Goal: Find specific page/section: Find specific page/section

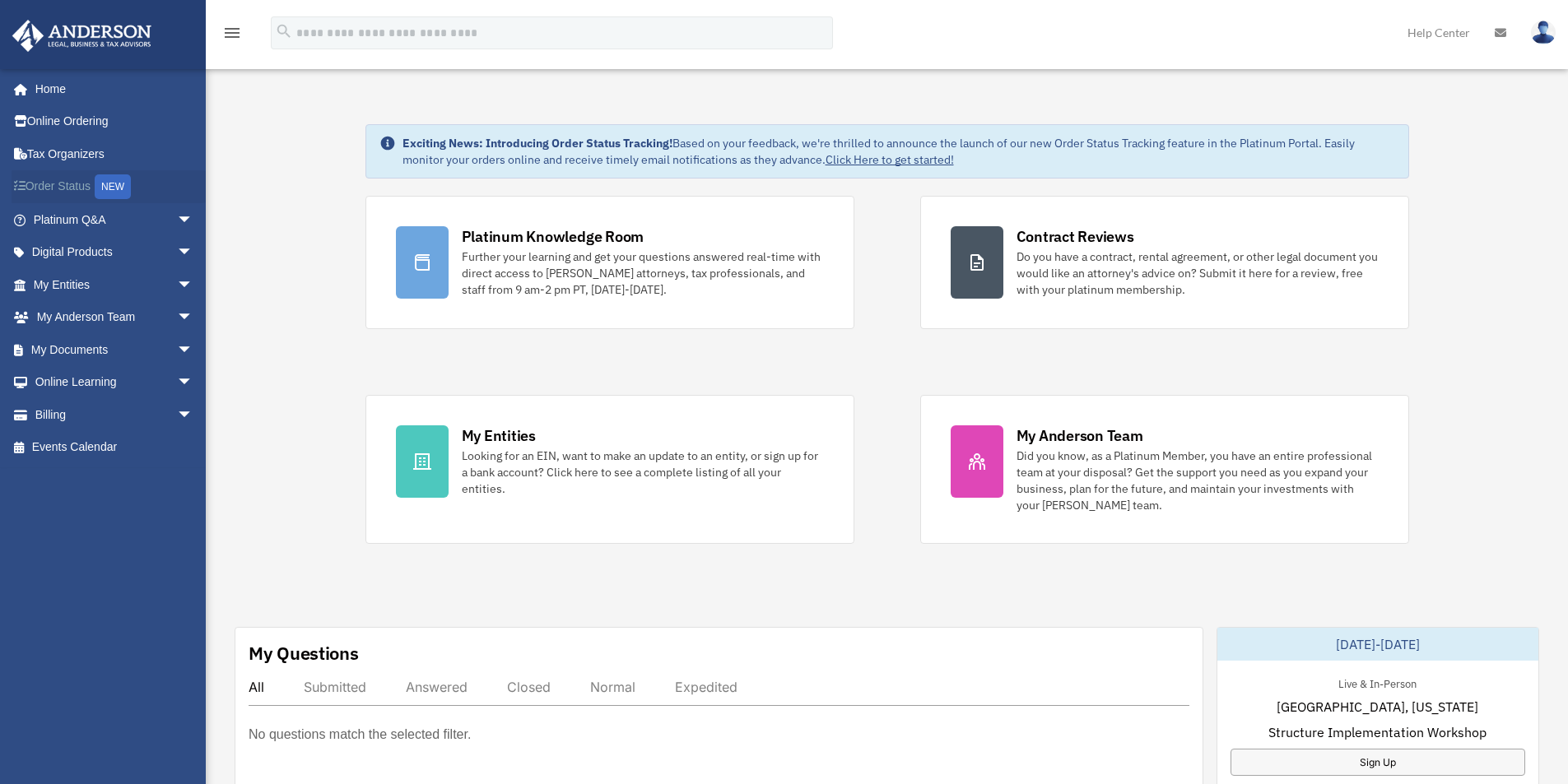
click at [51, 184] on link "Order Status NEW" at bounding box center [115, 187] width 207 height 34
click at [72, 344] on link "My Documents arrow_drop_down" at bounding box center [115, 349] width 207 height 33
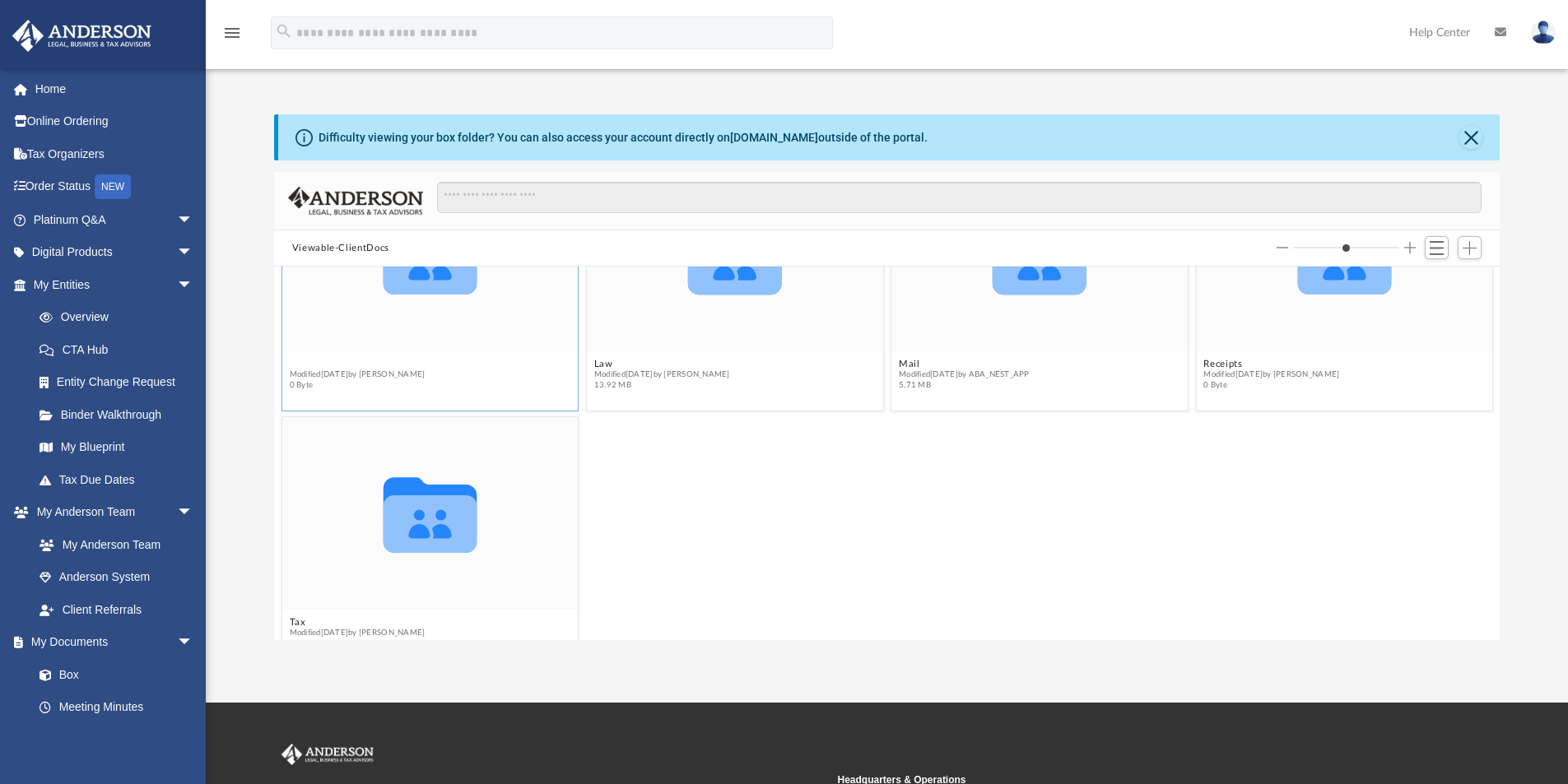
scroll to position [150, 0]
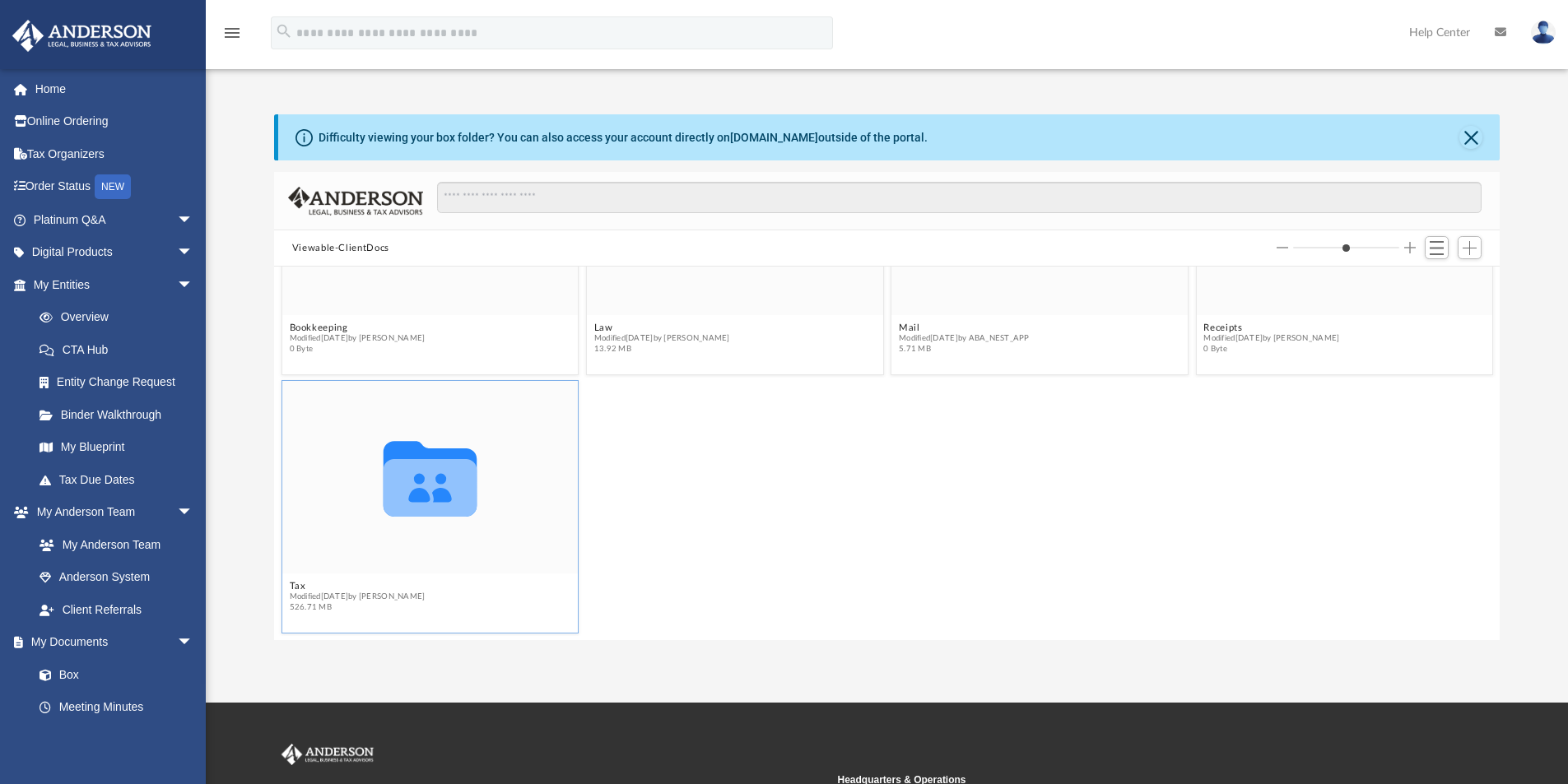
click at [428, 483] on icon "grid" at bounding box center [429, 488] width 93 height 58
click at [377, 555] on div "Collaborated Folder" at bounding box center [430, 477] width 296 height 192
click at [373, 593] on span "Modified Mon Sep 22 2025 by Amy Borges" at bounding box center [356, 596] width 136 height 11
click at [400, 514] on icon "grid" at bounding box center [429, 488] width 93 height 58
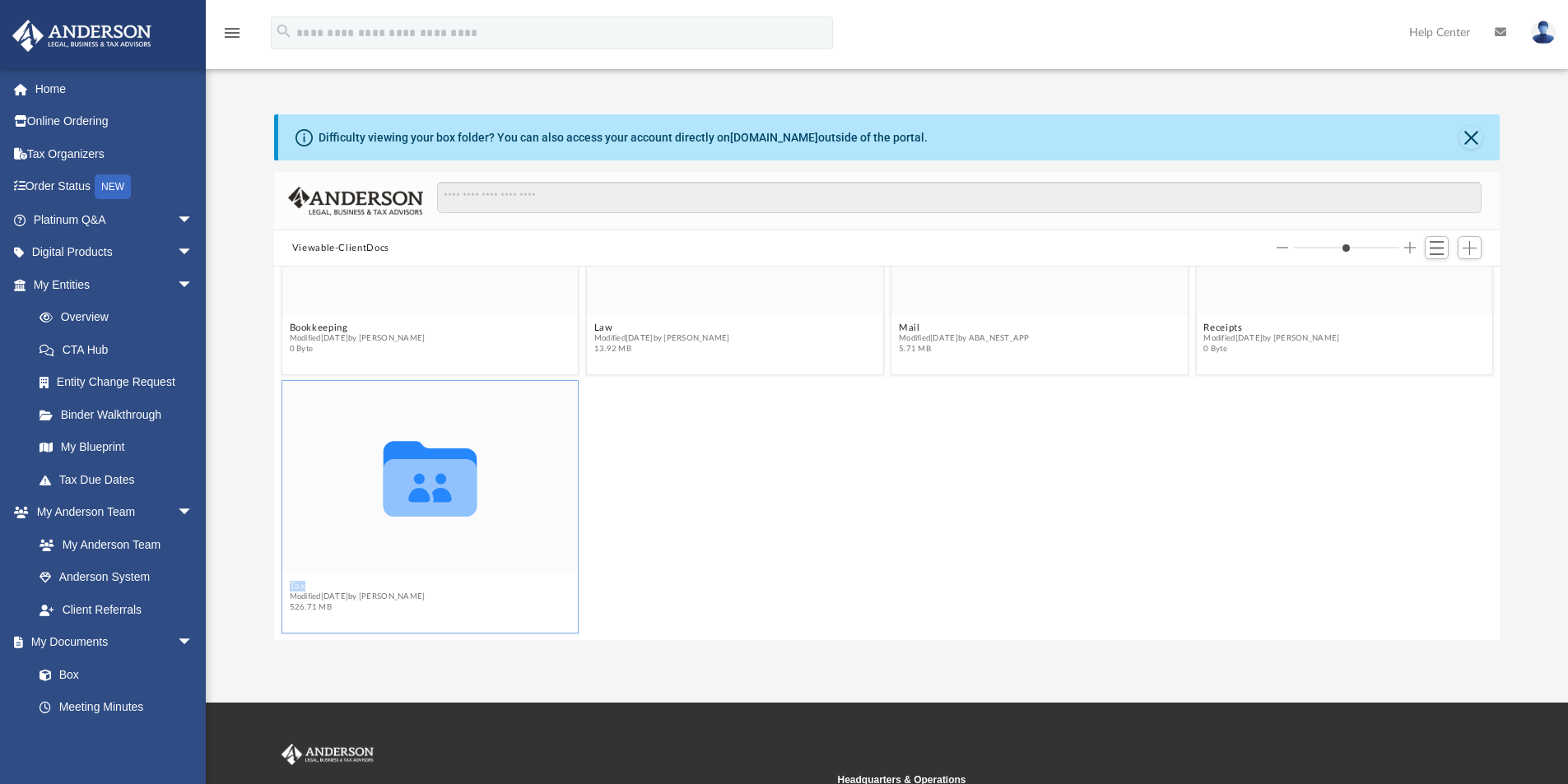
click at [400, 514] on icon "grid" at bounding box center [429, 488] width 93 height 58
click at [403, 529] on icon "Collaborated Folder" at bounding box center [429, 477] width 178 height 115
click at [1436, 254] on span "Switch to List View" at bounding box center [1436, 248] width 14 height 14
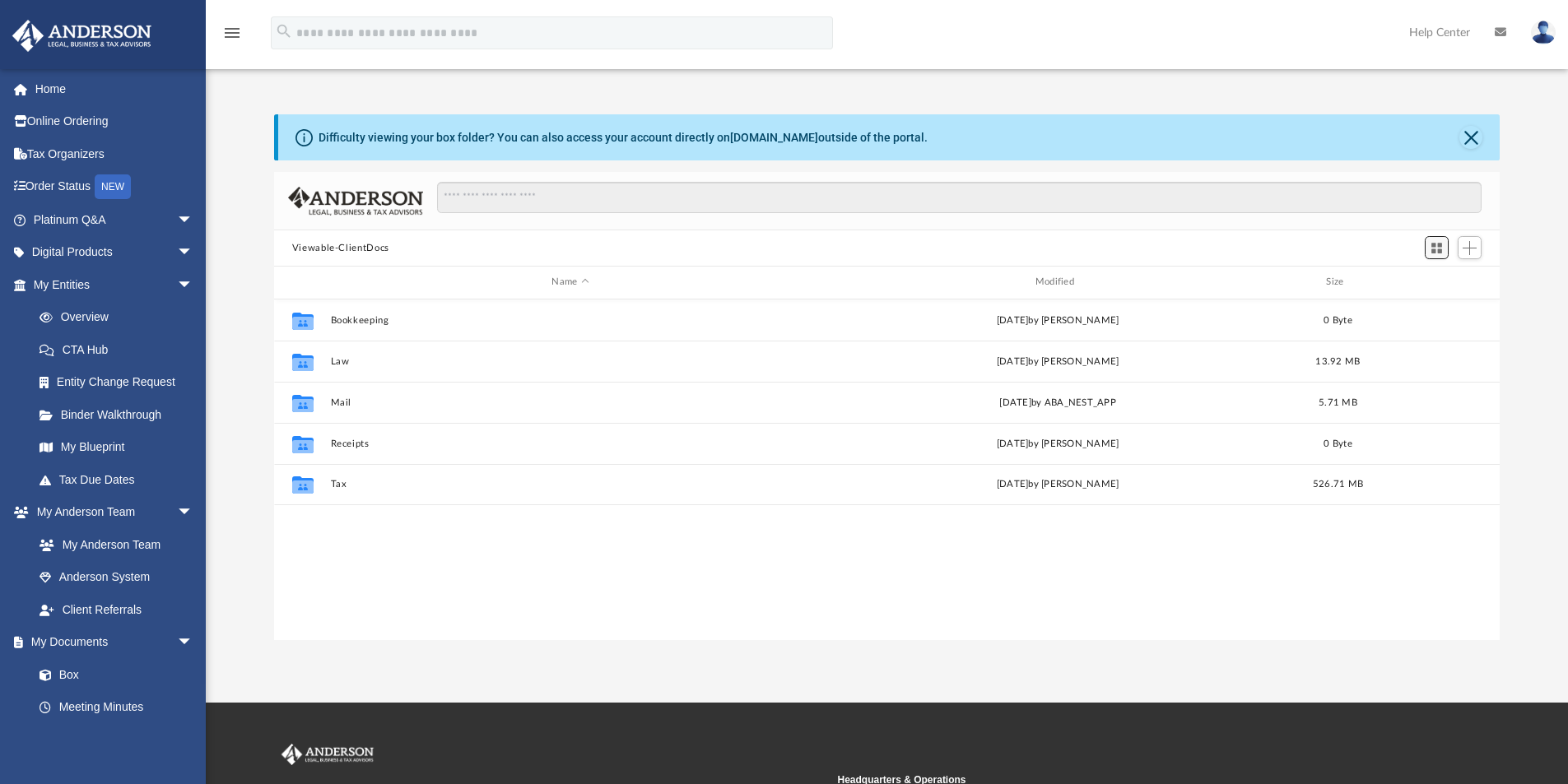
scroll to position [362, 1213]
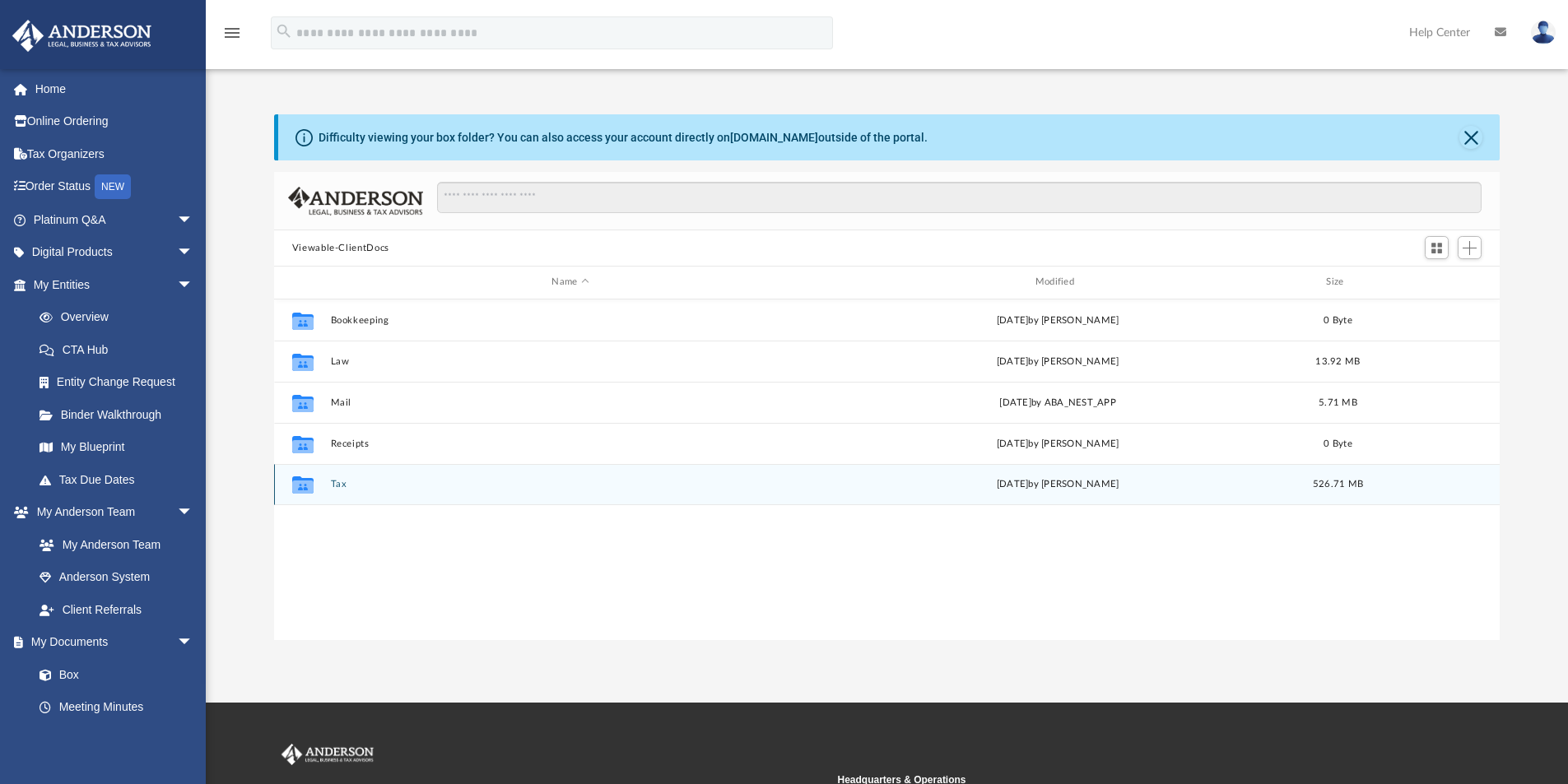
click at [308, 488] on icon "grid" at bounding box center [303, 487] width 21 height 13
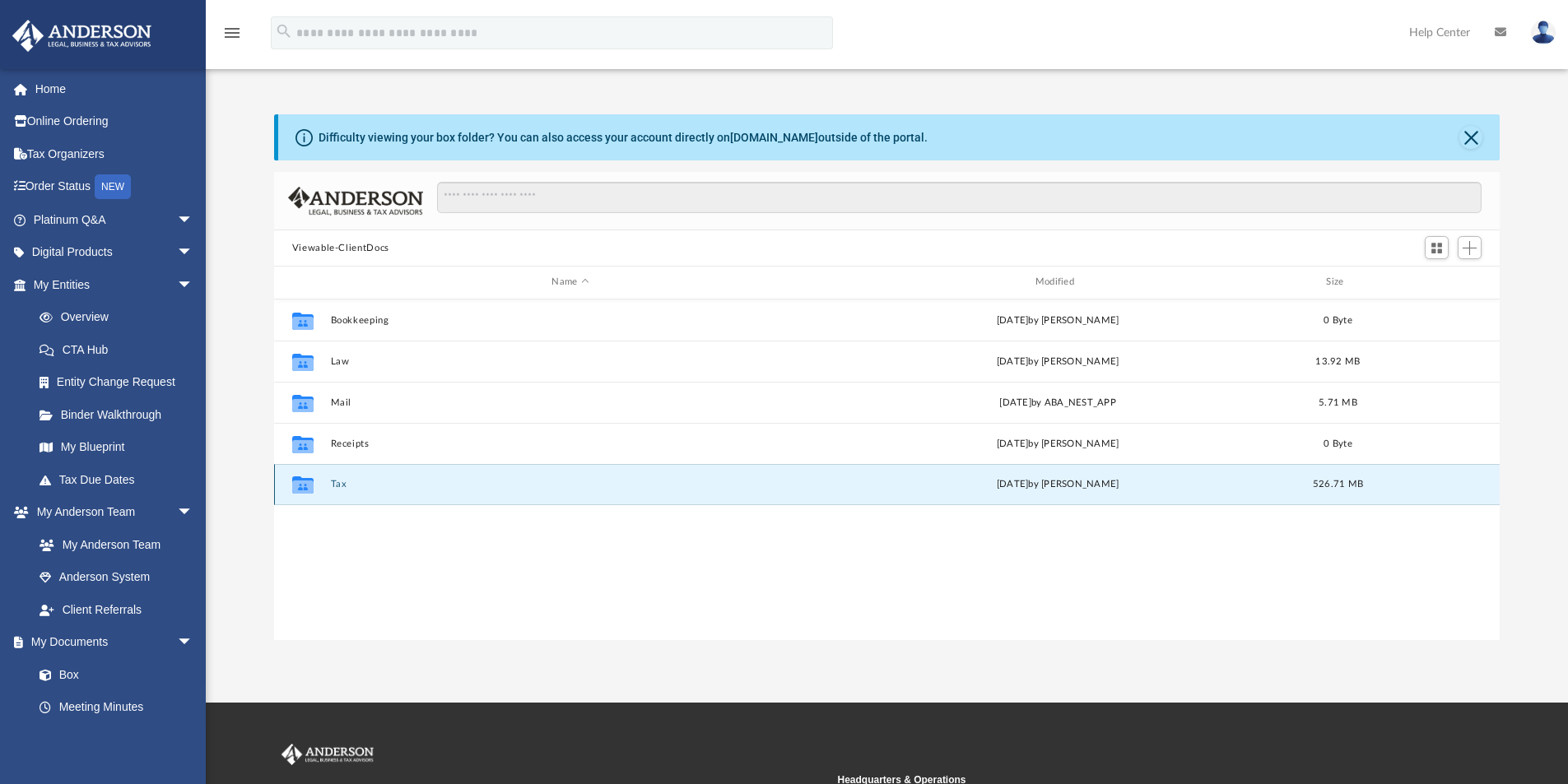
click at [351, 492] on div "Collaborated Folder Tax [DATE] by [PERSON_NAME] 526.71 MB" at bounding box center [887, 484] width 1226 height 41
click at [355, 488] on button "Tax" at bounding box center [570, 483] width 479 height 11
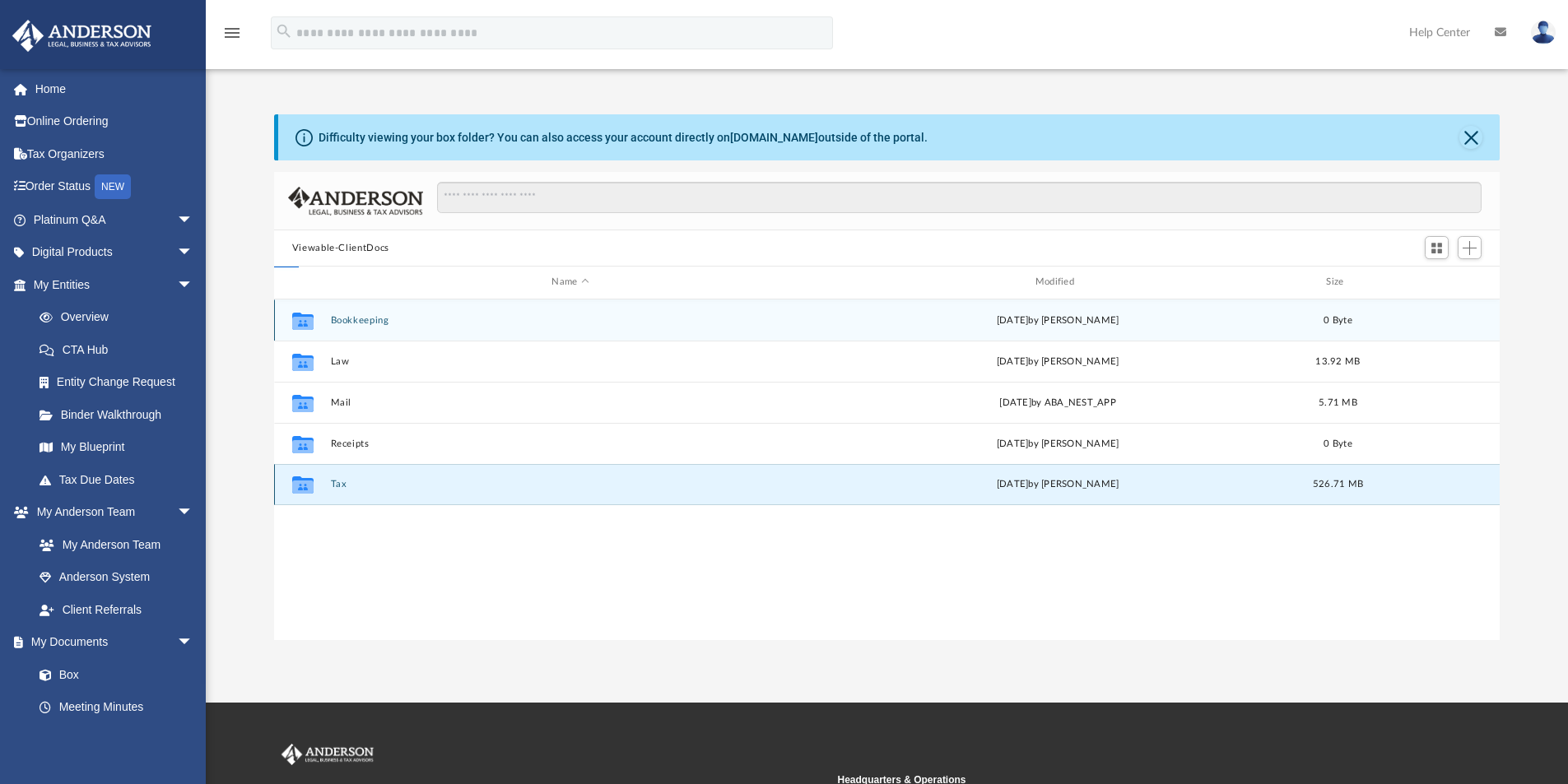
click at [355, 488] on button "Tax" at bounding box center [570, 483] width 479 height 11
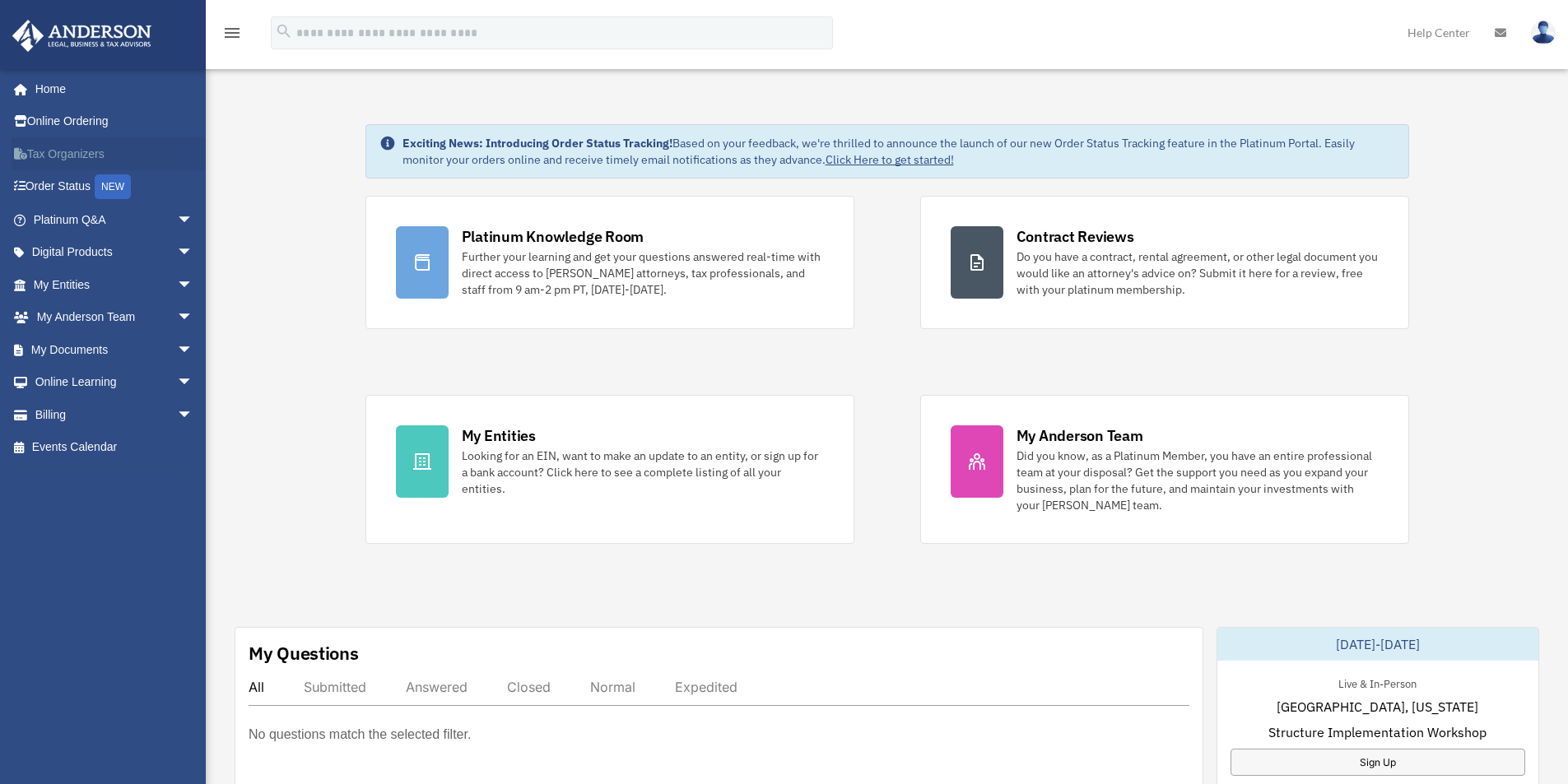
click at [36, 151] on link "Tax Organizers" at bounding box center [115, 154] width 207 height 33
click at [177, 347] on span "arrow_drop_down" at bounding box center [193, 349] width 33 height 34
click at [73, 381] on link "Box" at bounding box center [121, 382] width 195 height 33
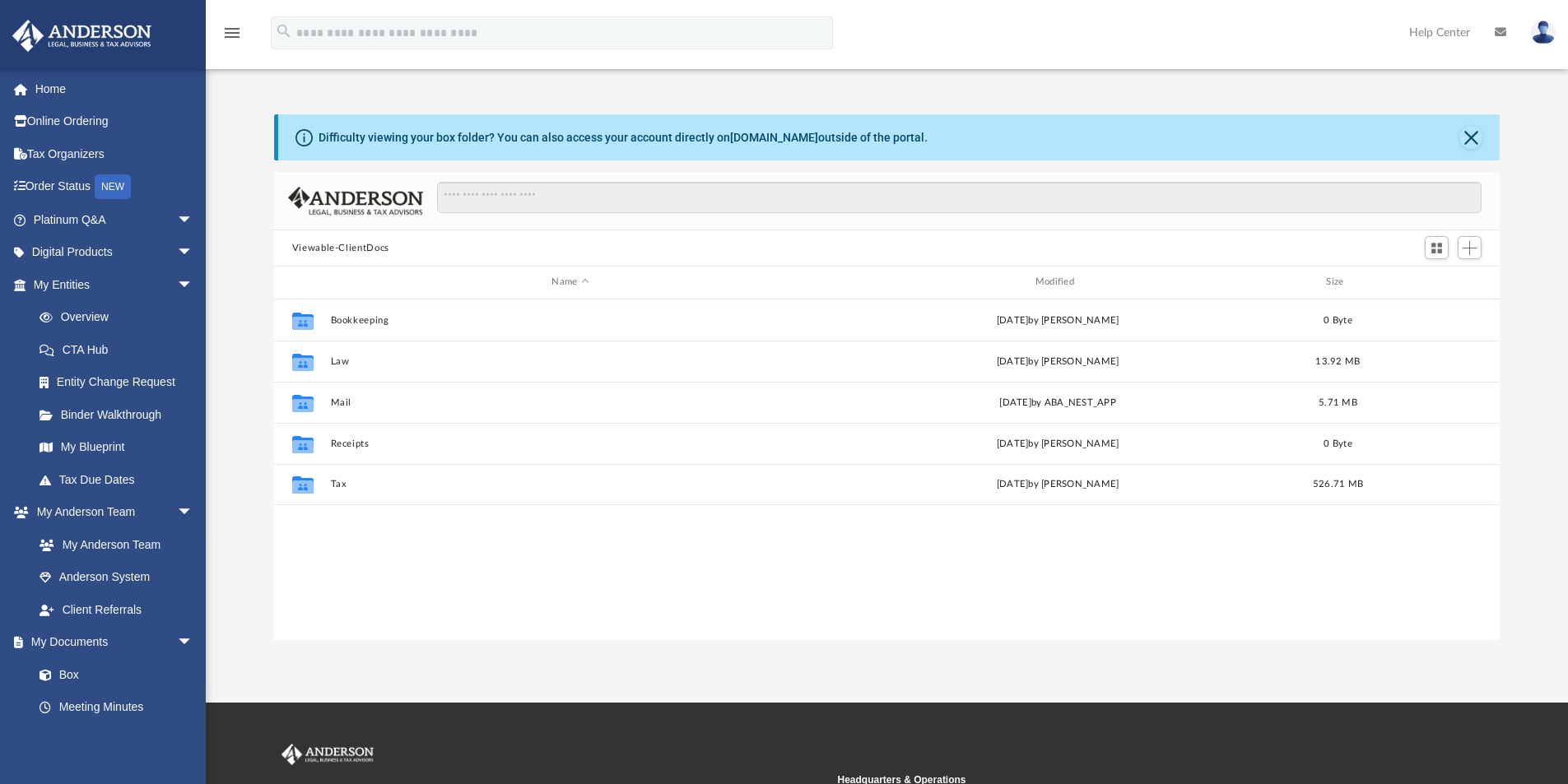
scroll to position [362, 1213]
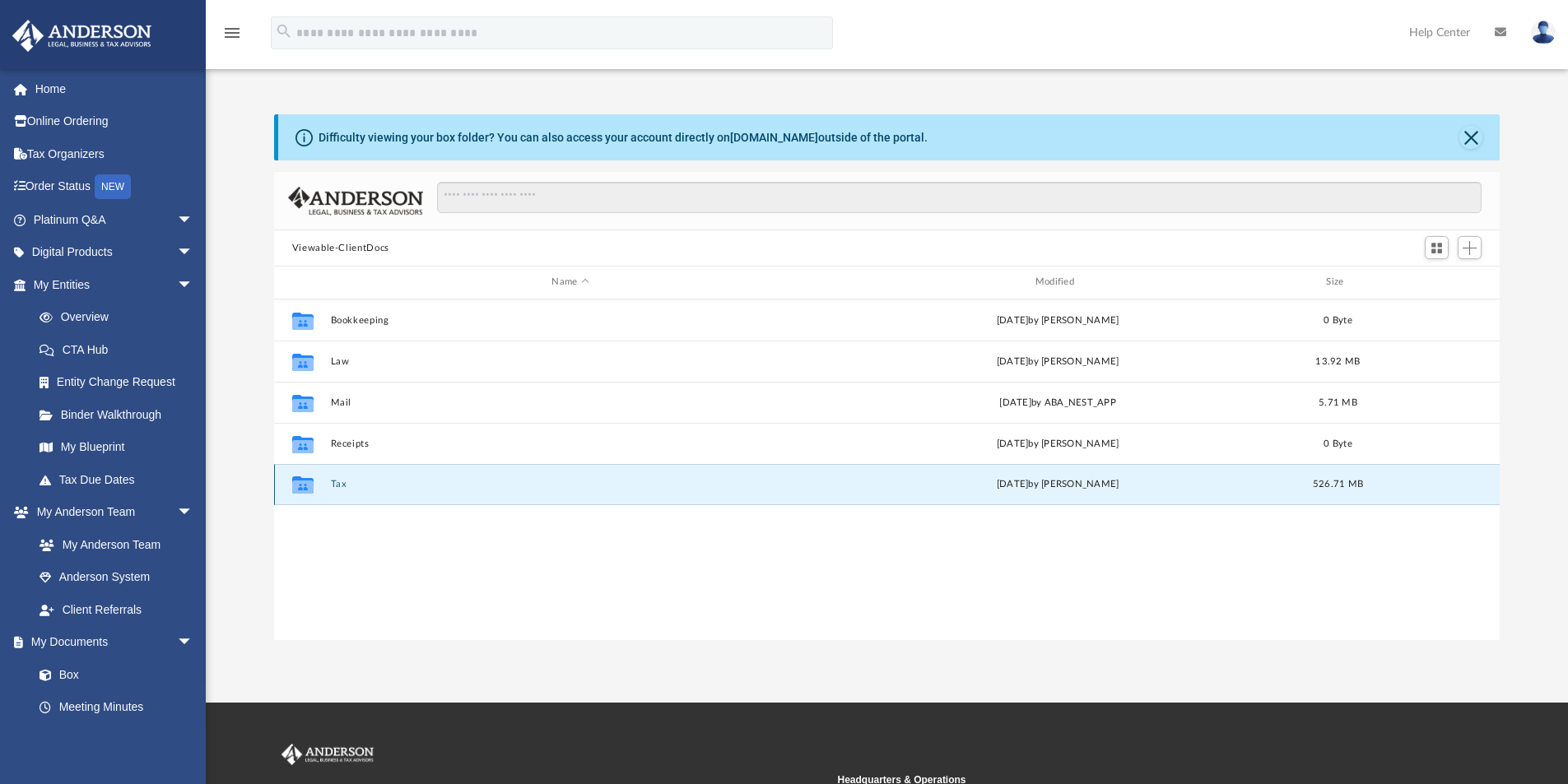
click at [356, 485] on button "Tax" at bounding box center [570, 483] width 479 height 11
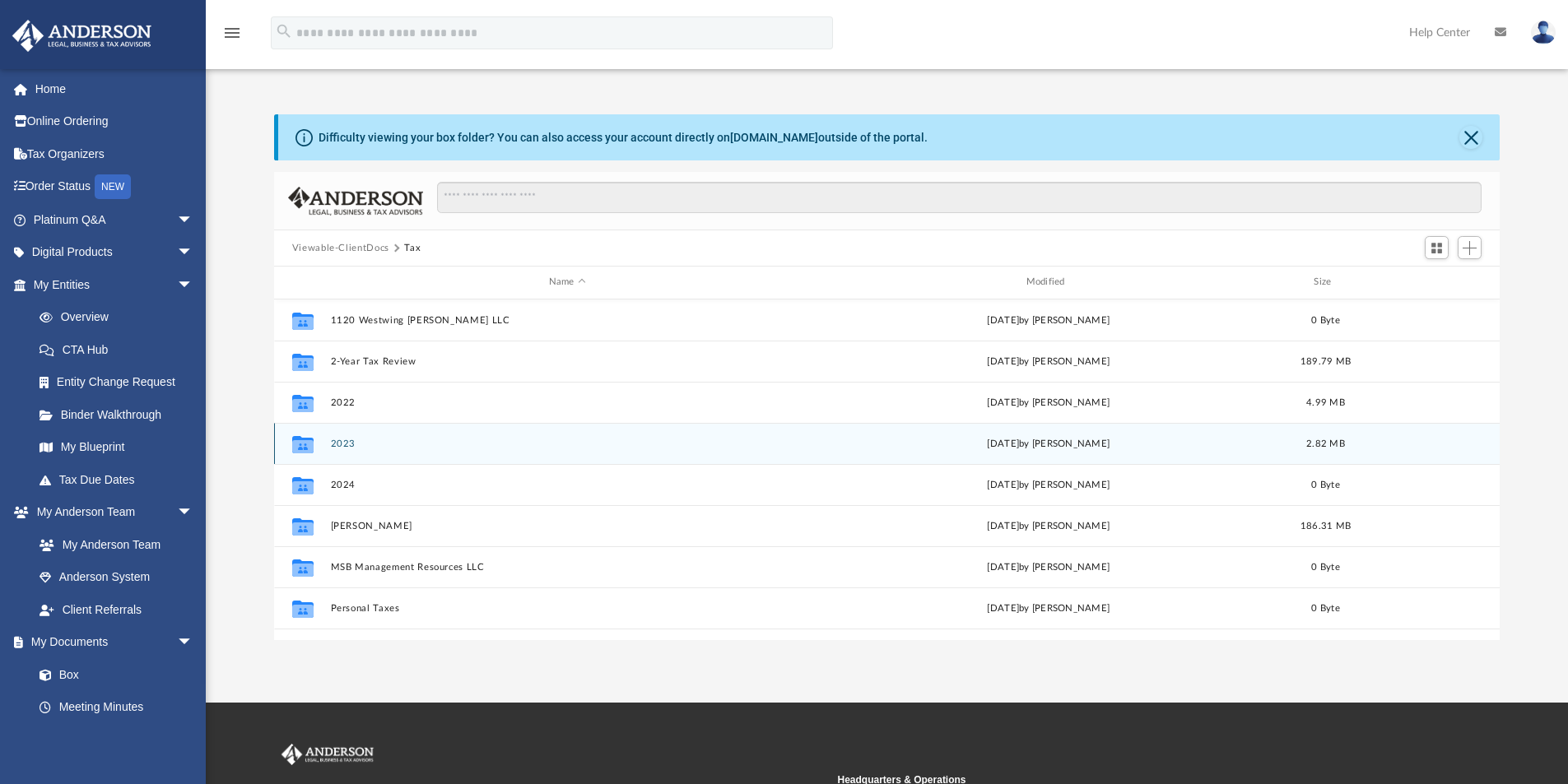
click at [328, 440] on div "Collaborated Folder 2023 [DATE] by [PERSON_NAME] 2.82 MB" at bounding box center [887, 444] width 1226 height 41
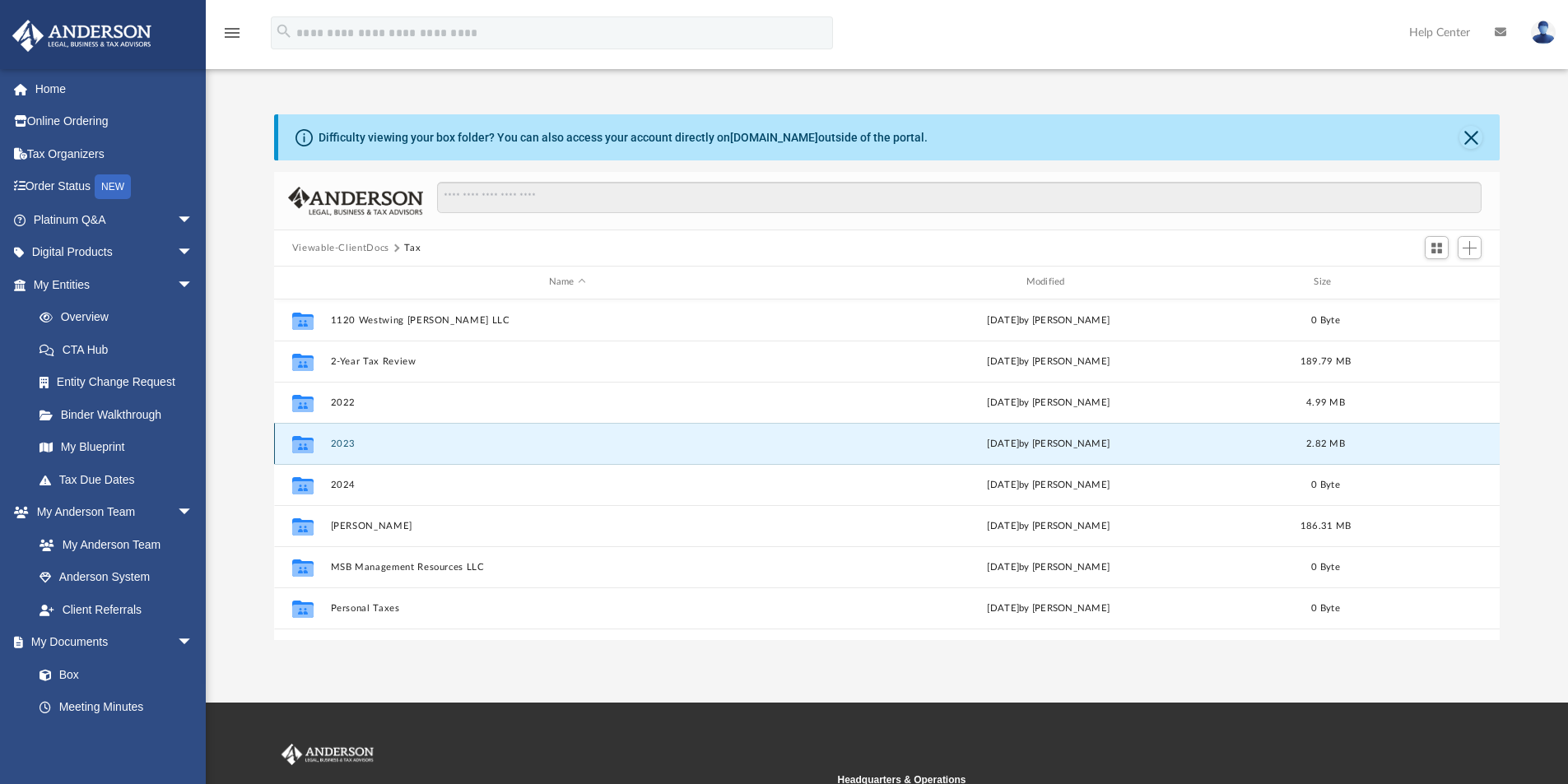
click at [328, 437] on div "Collaborated Folder 2023 [DATE] by [PERSON_NAME] 2.82 MB" at bounding box center [887, 444] width 1226 height 41
click at [332, 436] on div "Collaborated Folder 2023 [DATE] by [PERSON_NAME] 2.82 MB" at bounding box center [887, 444] width 1226 height 41
click at [396, 443] on button "2023" at bounding box center [566, 444] width 474 height 11
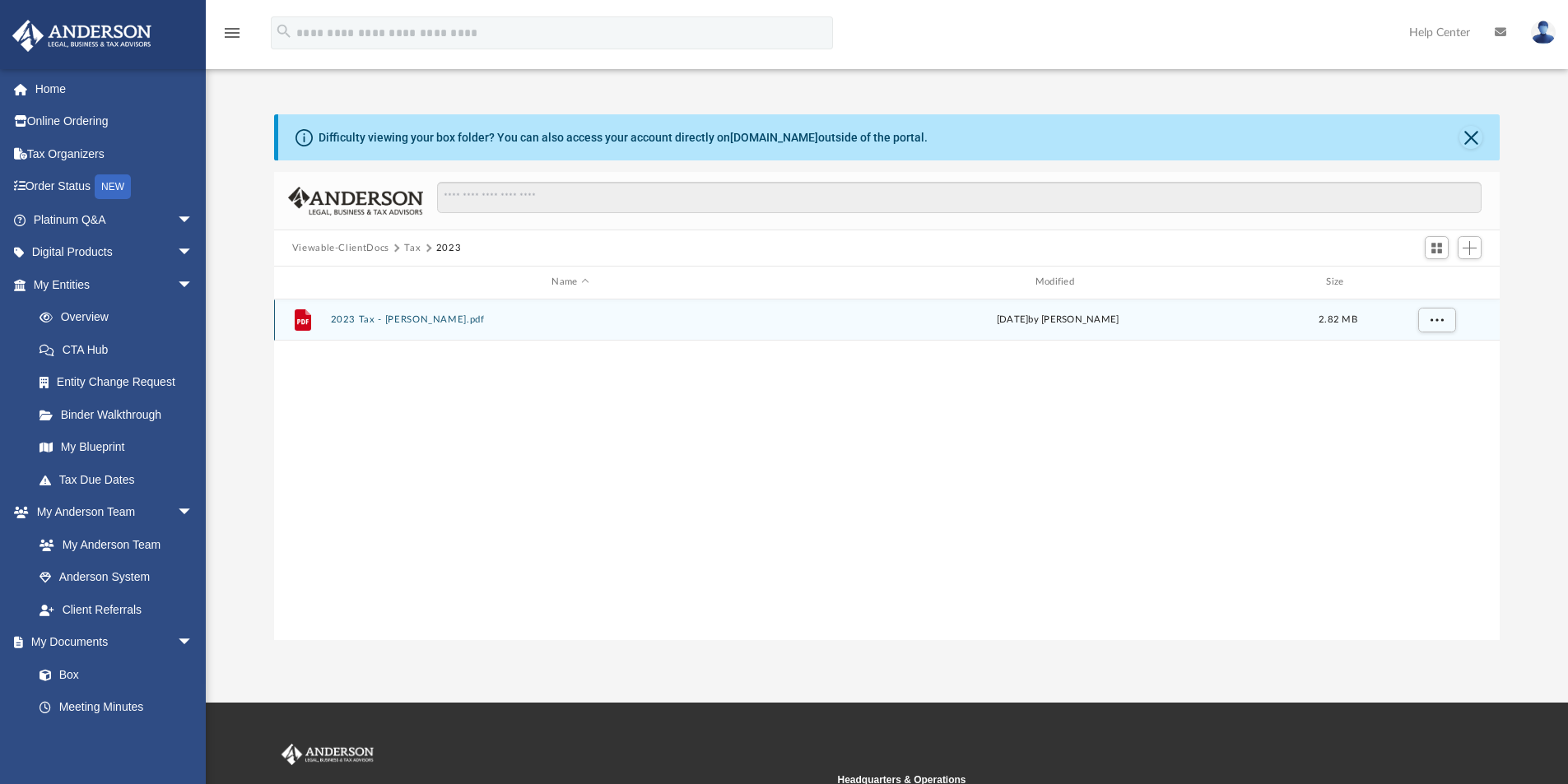
click at [302, 321] on icon "grid" at bounding box center [303, 321] width 12 height 5
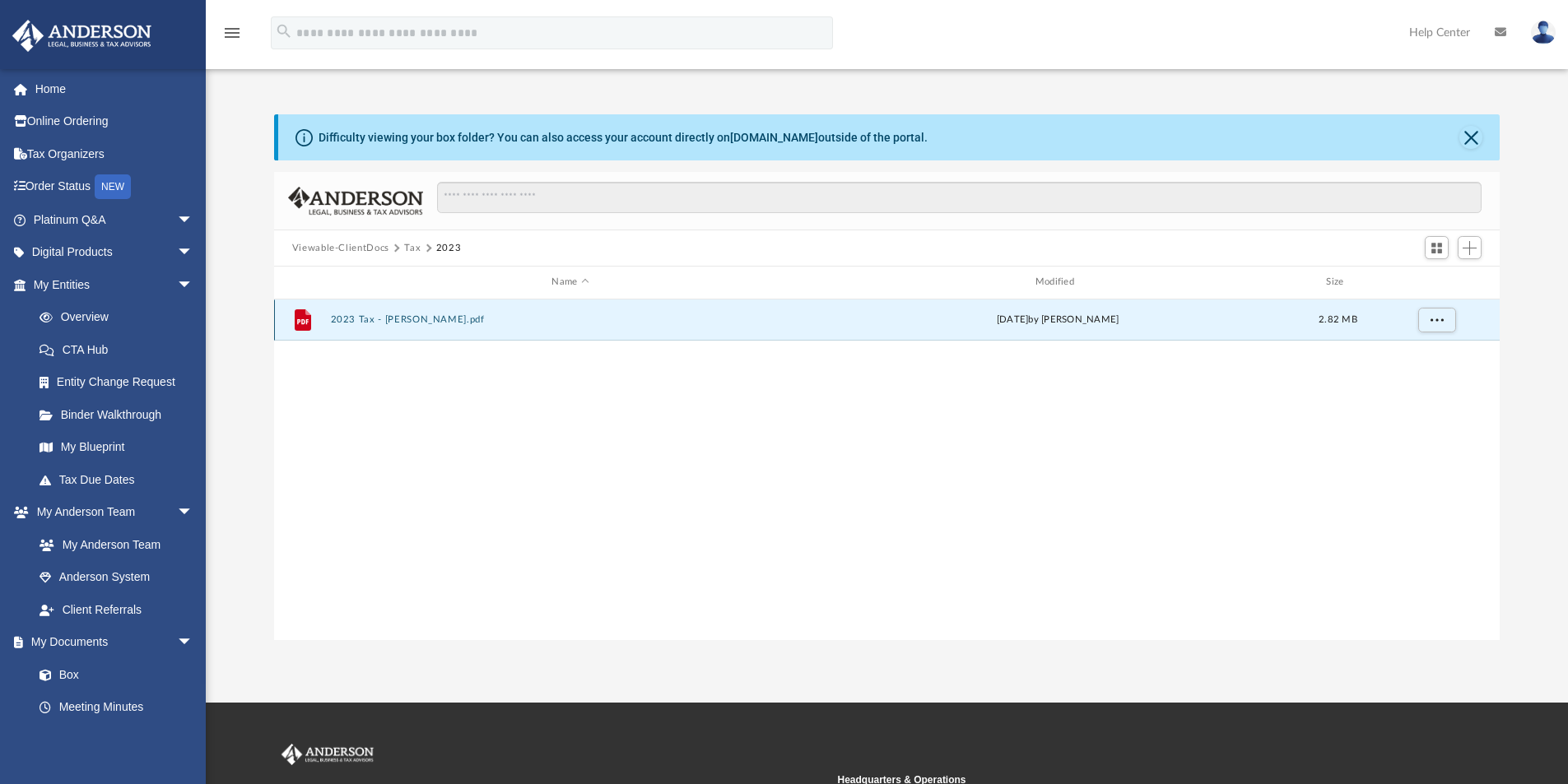
click at [302, 321] on icon "grid" at bounding box center [303, 321] width 12 height 5
click at [1445, 318] on button "More options" at bounding box center [1436, 320] width 38 height 25
click at [1408, 355] on li "Preview" at bounding box center [1421, 353] width 48 height 17
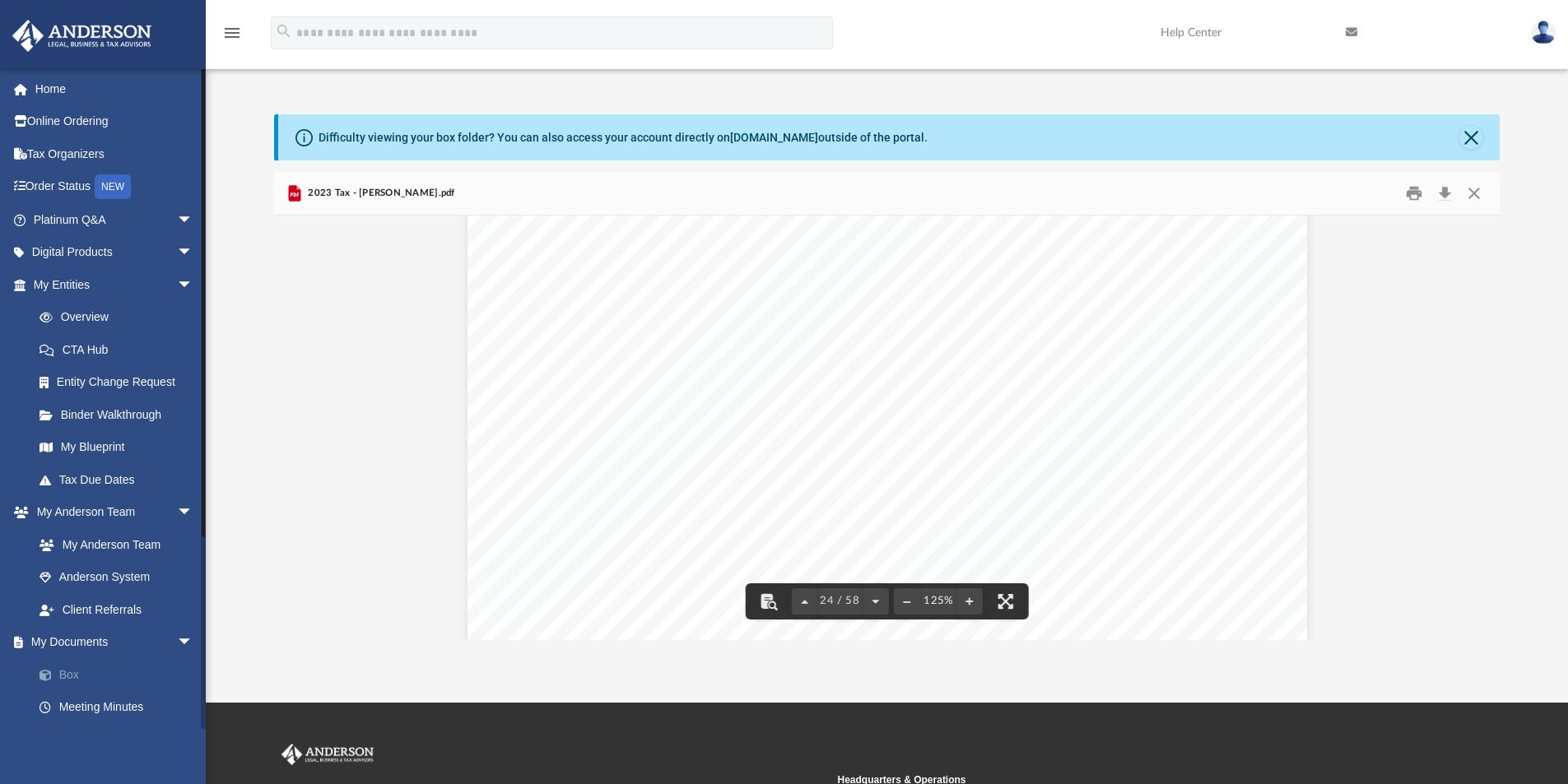
scroll to position [25645, 0]
click at [78, 675] on link "Box" at bounding box center [121, 674] width 195 height 33
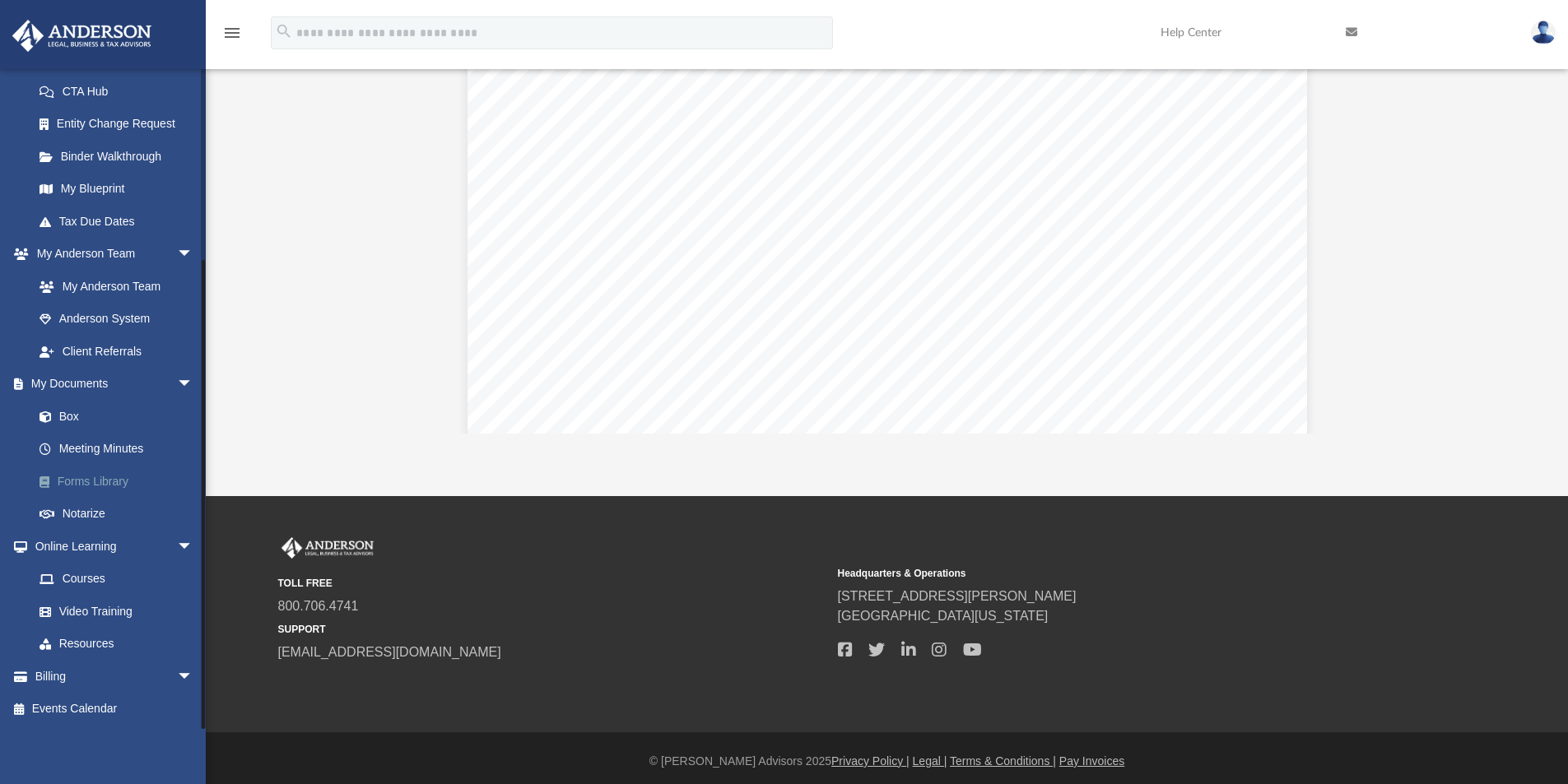
scroll to position [213, 0]
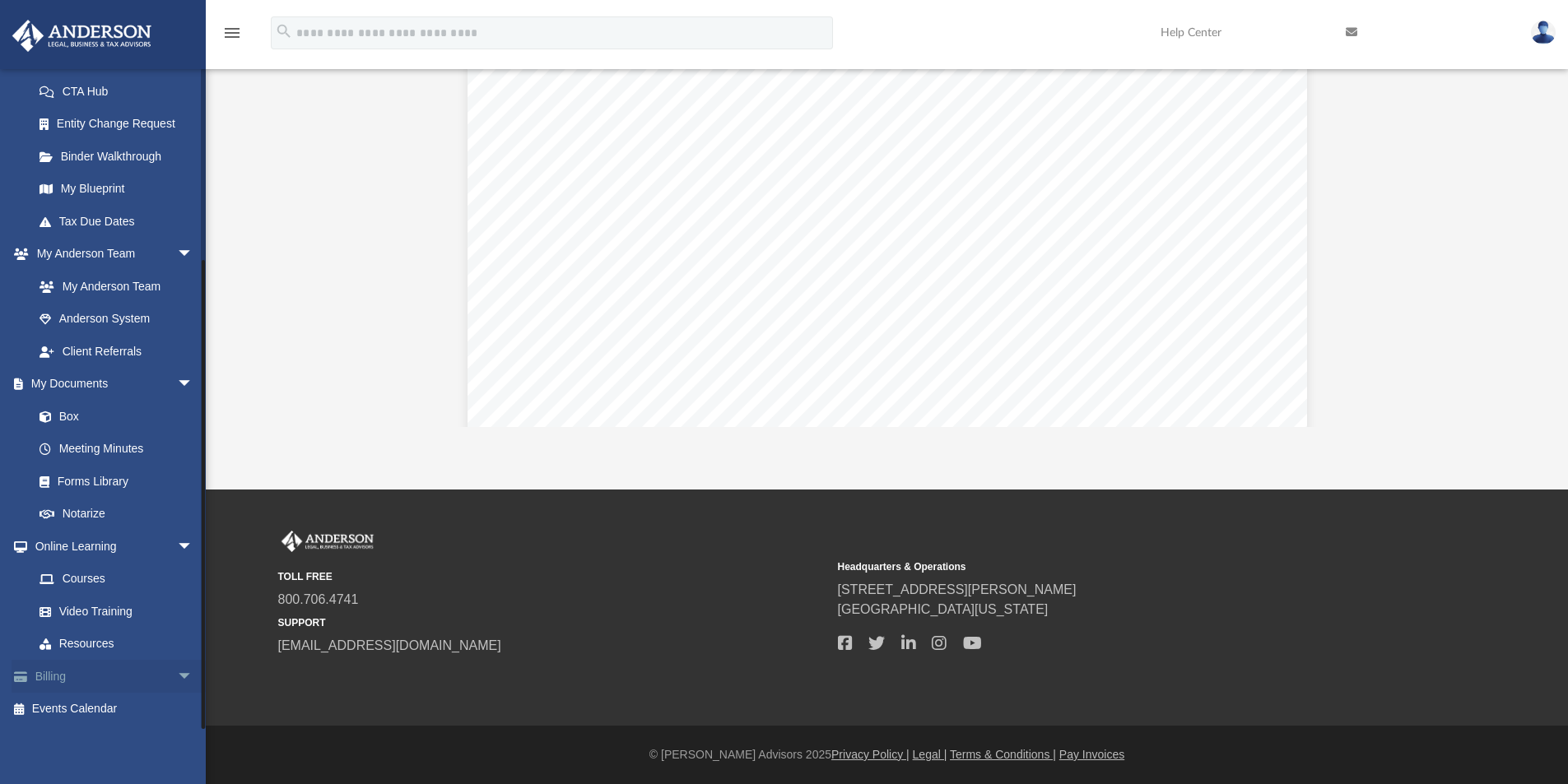
click at [177, 672] on span "arrow_drop_down" at bounding box center [193, 676] width 33 height 34
click at [107, 709] on link "$ Open Invoices" at bounding box center [121, 709] width 195 height 34
click at [104, 710] on link "$ Open Invoices" at bounding box center [121, 709] width 195 height 34
